Goal: Find specific page/section: Find specific page/section

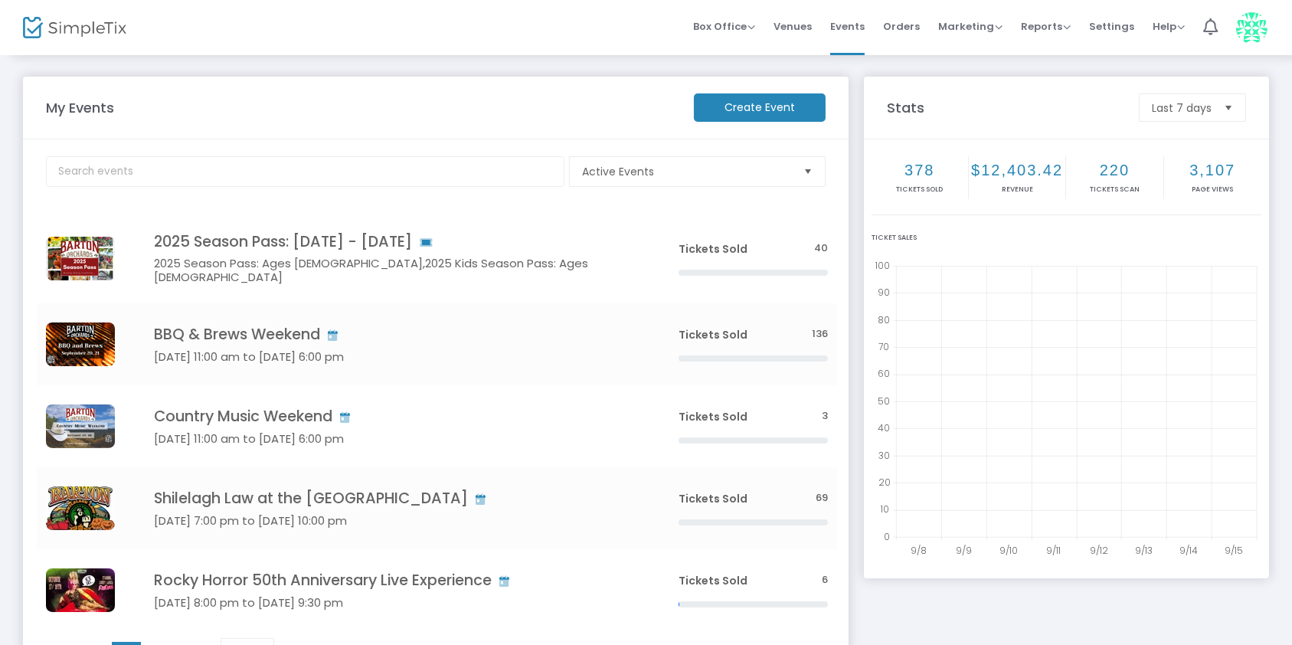
scroll to position [101, 0]
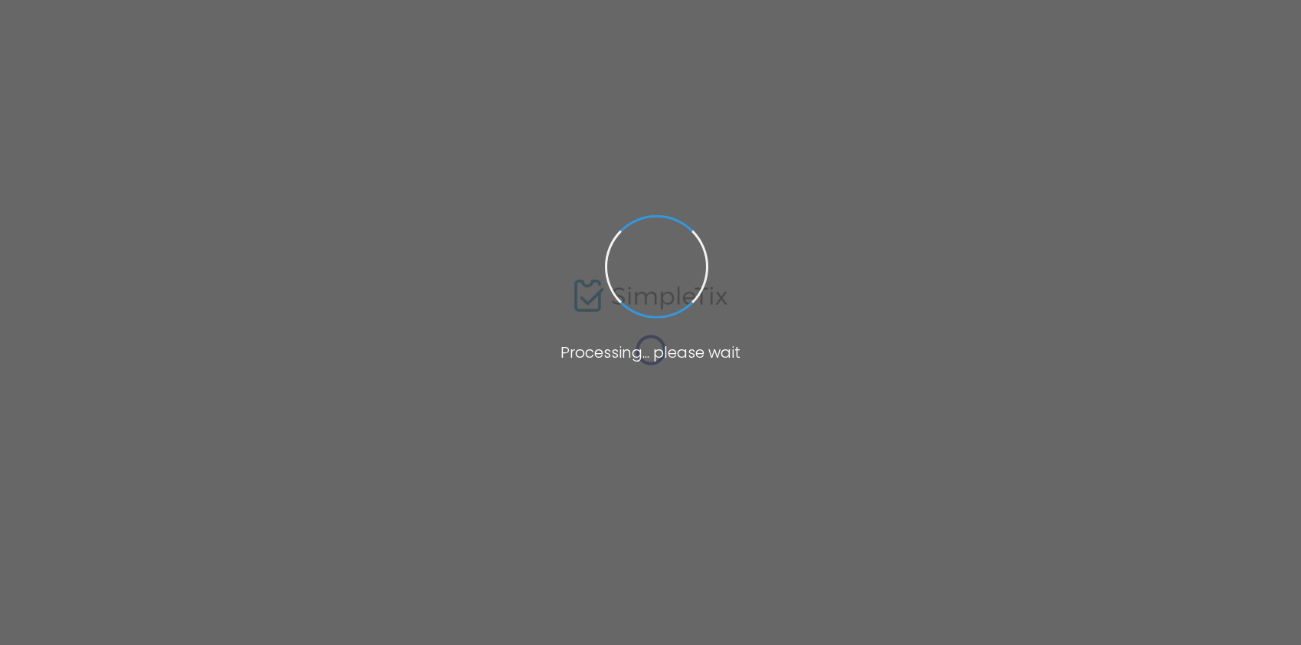
type input "[PERSON_NAME]"
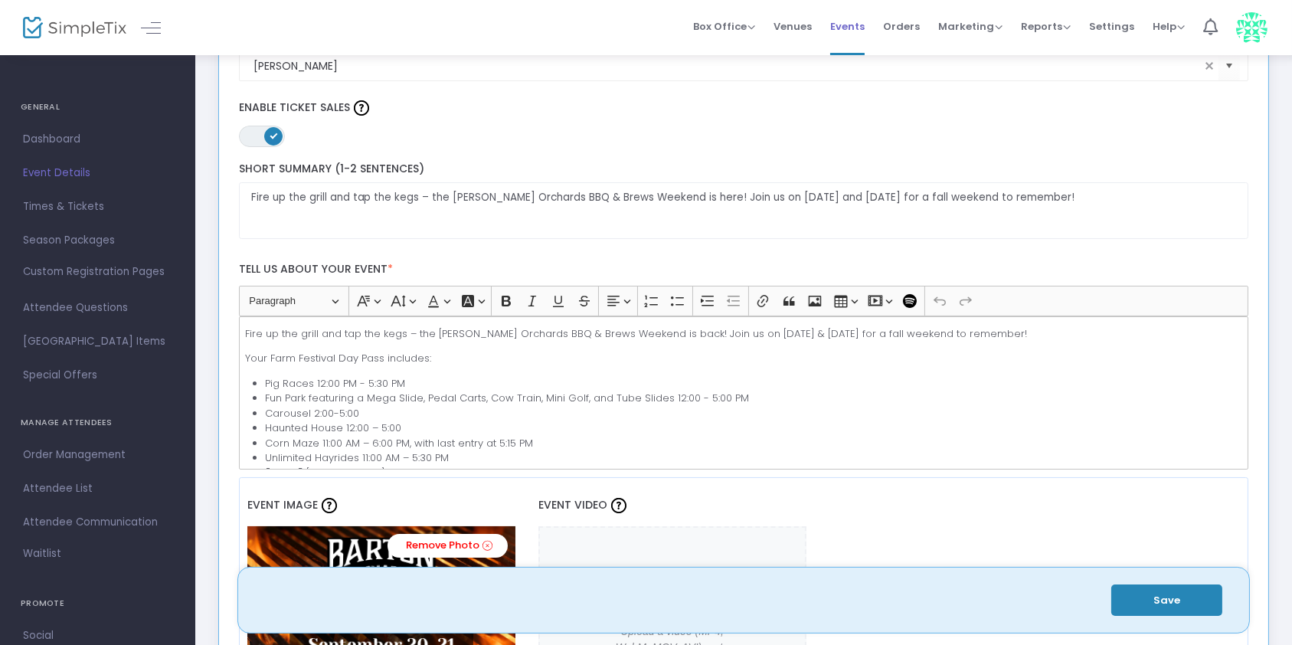
click at [849, 25] on span "Events" at bounding box center [847, 26] width 34 height 39
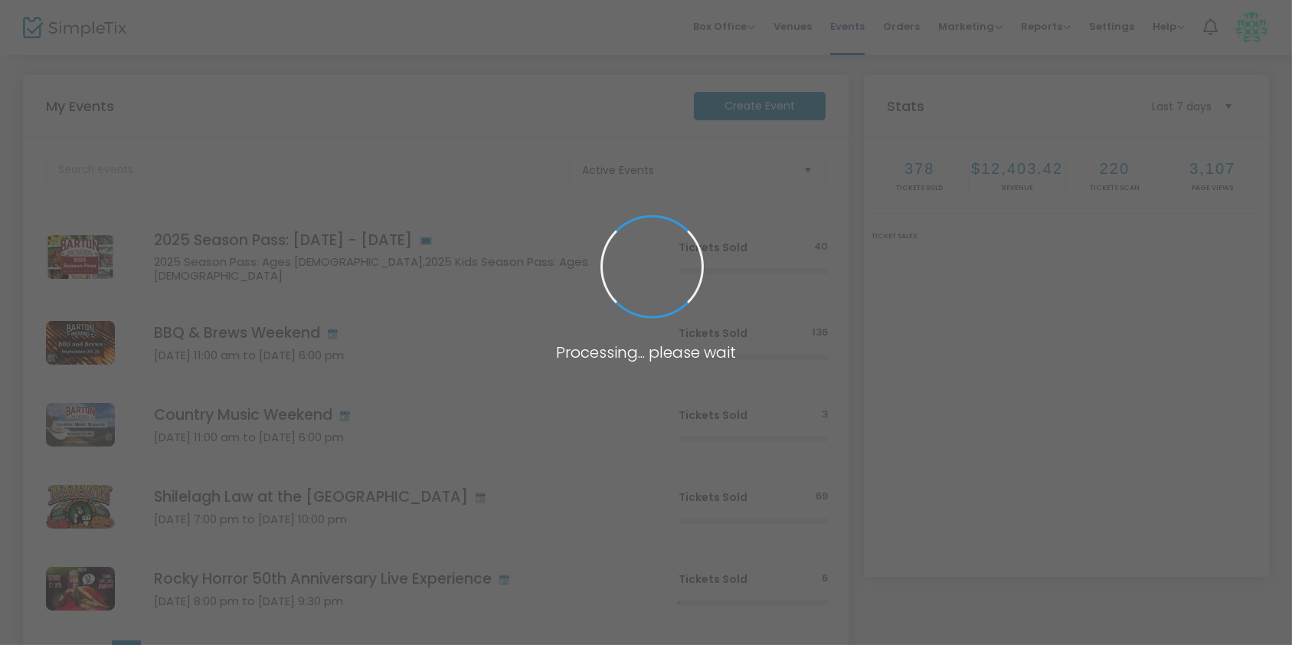
scroll to position [149, 0]
